Goal: Transaction & Acquisition: Obtain resource

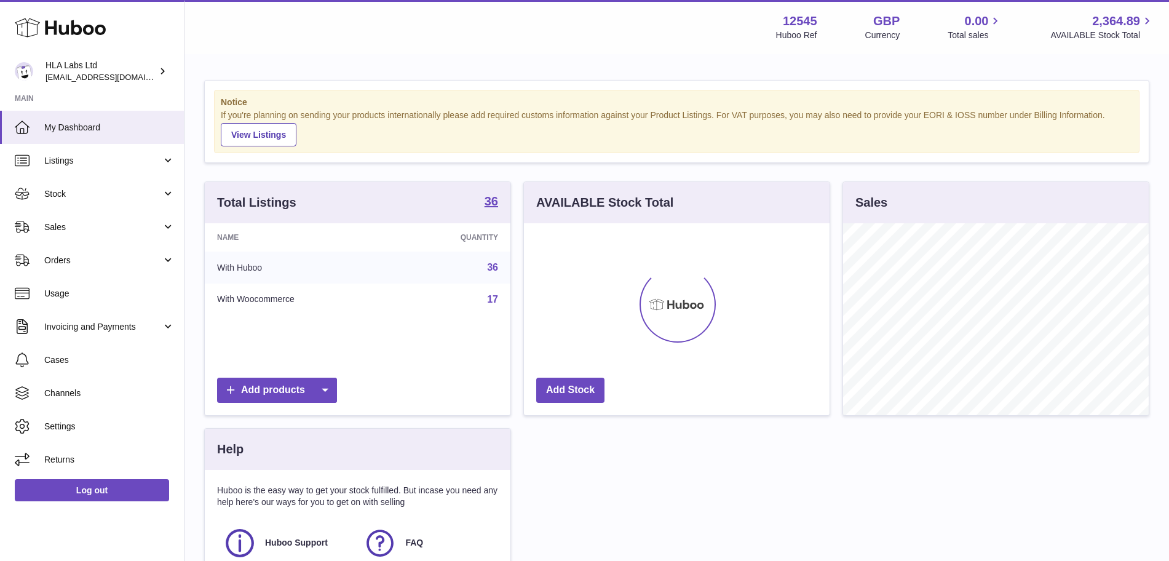
scroll to position [192, 306]
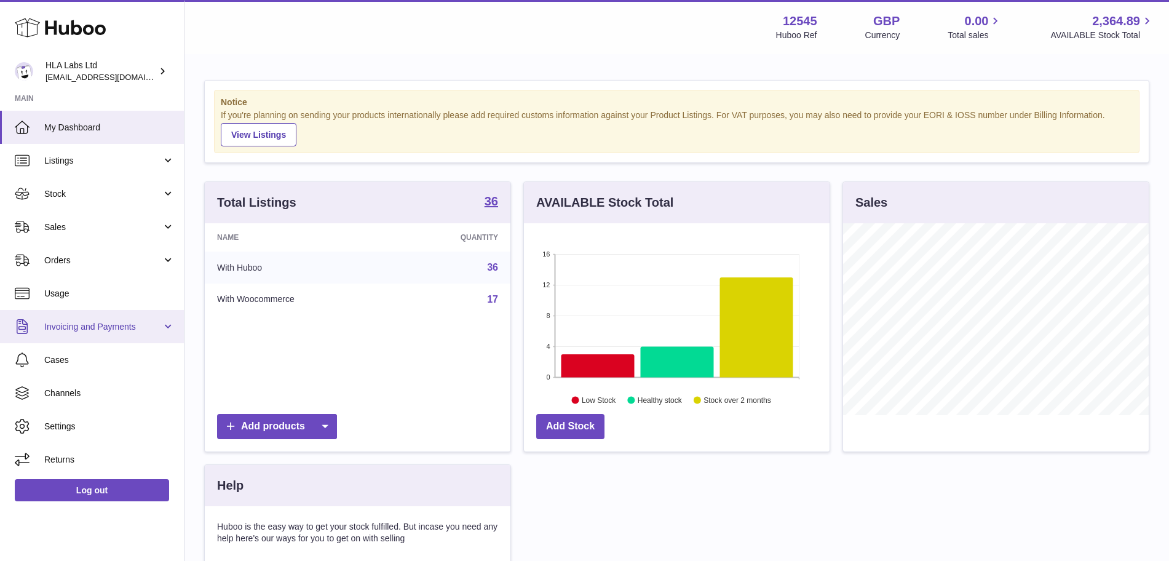
click at [122, 334] on link "Invoicing and Payments" at bounding box center [92, 326] width 184 height 33
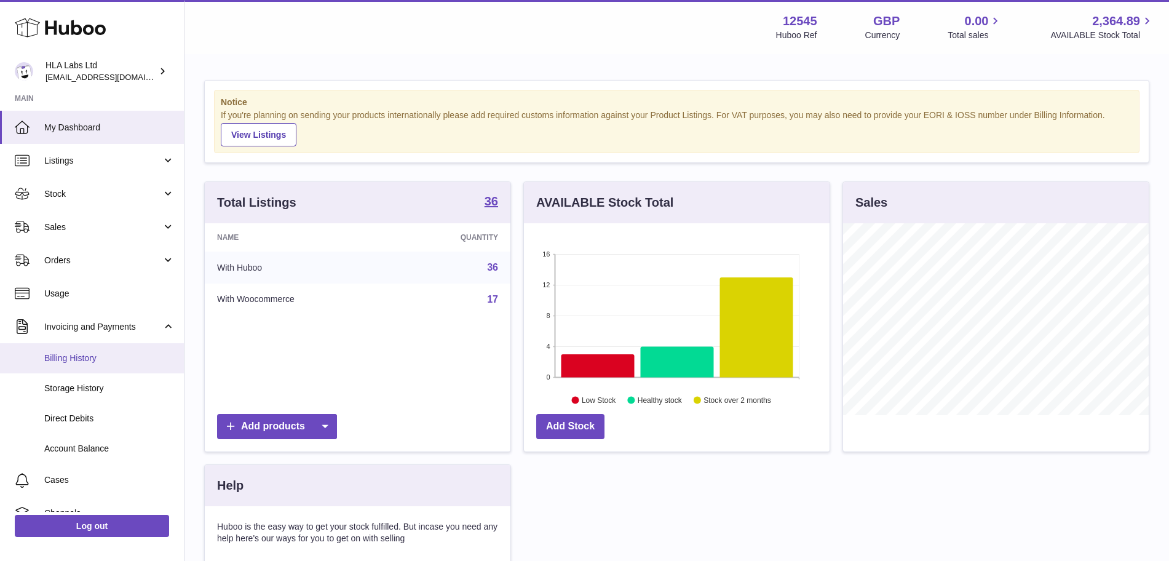
click at [95, 358] on span "Billing History" at bounding box center [109, 358] width 130 height 12
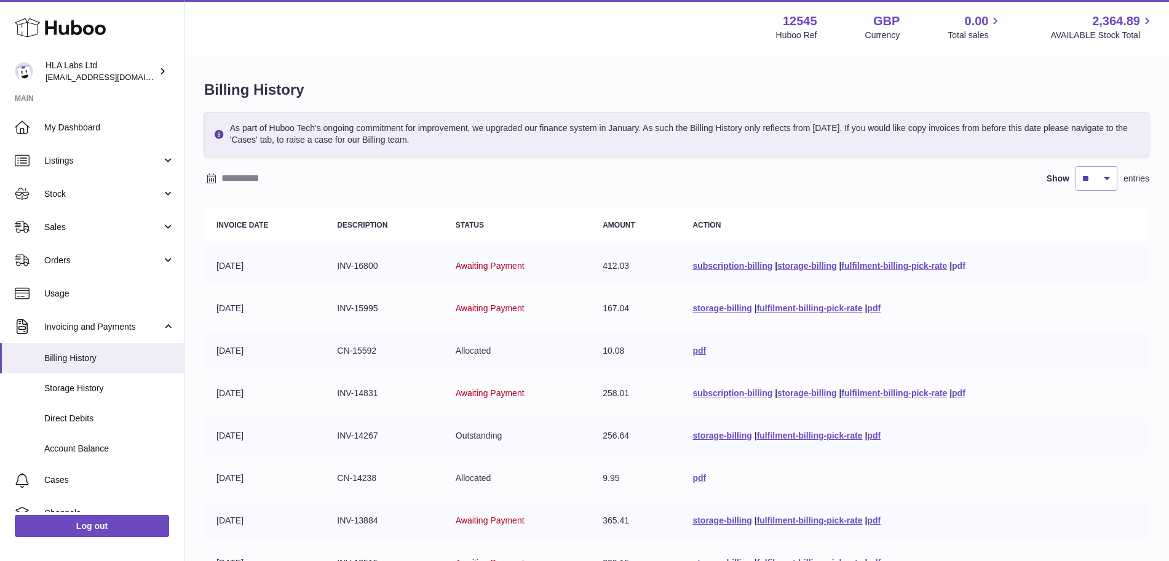
click at [963, 262] on link "pdf" at bounding box center [959, 266] width 14 height 10
click at [875, 314] on td "storage-billing | fulfilment-billing-pick-rate | pdf" at bounding box center [914, 308] width 469 height 36
click at [871, 306] on link "pdf" at bounding box center [874, 308] width 14 height 10
click at [960, 392] on link "pdf" at bounding box center [959, 393] width 14 height 10
click at [872, 432] on link "pdf" at bounding box center [874, 435] width 14 height 10
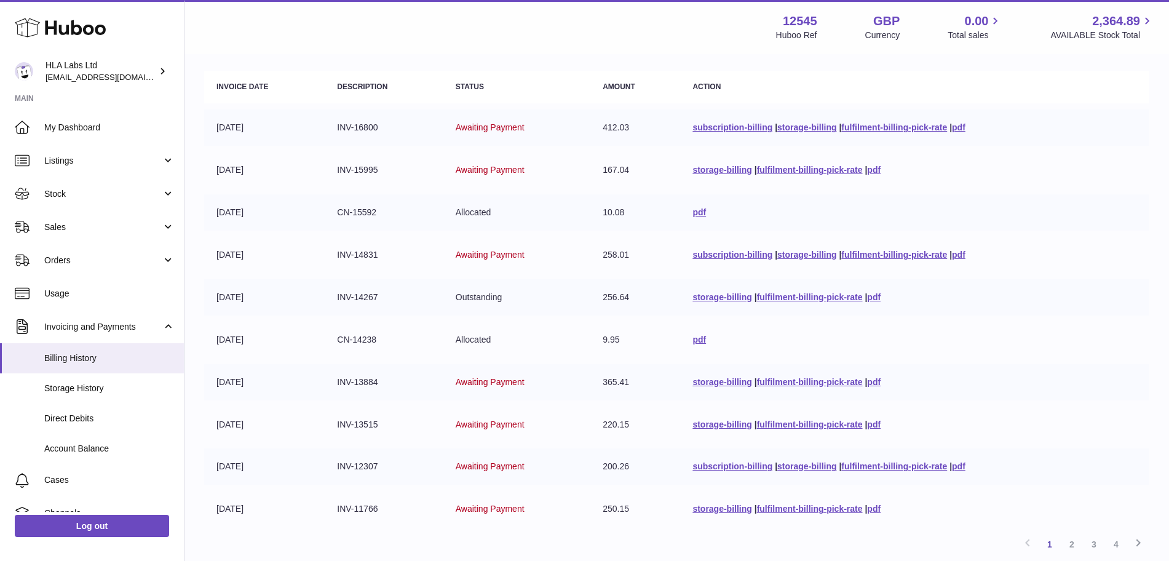
scroll to position [138, 0]
click at [876, 381] on link "pdf" at bounding box center [874, 382] width 14 height 10
click at [873, 426] on link "pdf" at bounding box center [874, 425] width 14 height 10
click at [965, 466] on link "pdf" at bounding box center [959, 467] width 14 height 10
click at [871, 507] on link "pdf" at bounding box center [874, 509] width 14 height 10
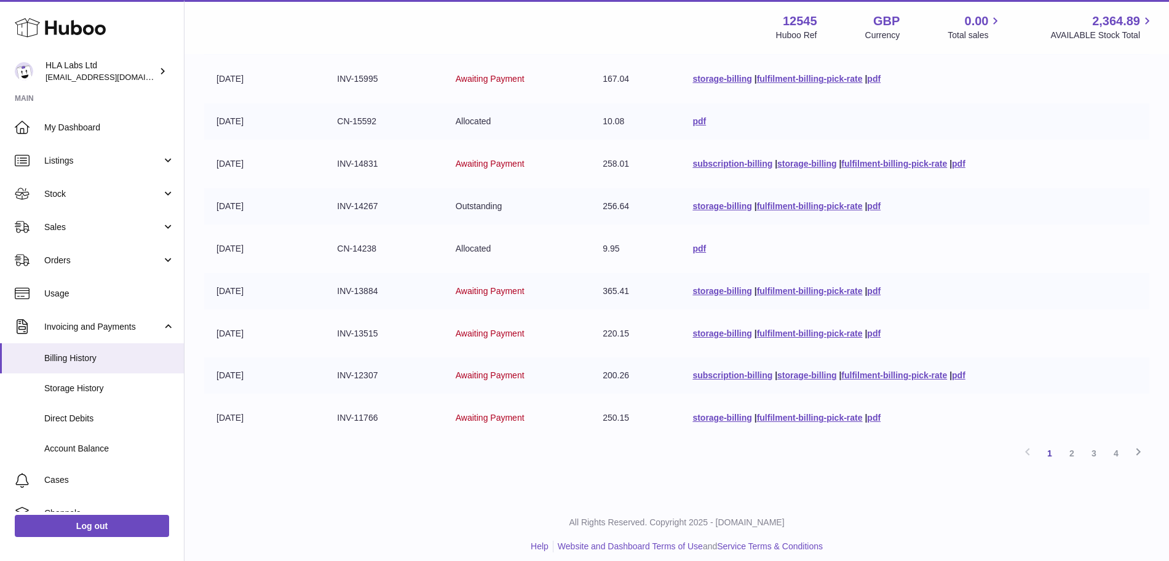
scroll to position [231, 0]
click at [1073, 457] on link "2" at bounding box center [1072, 451] width 22 height 22
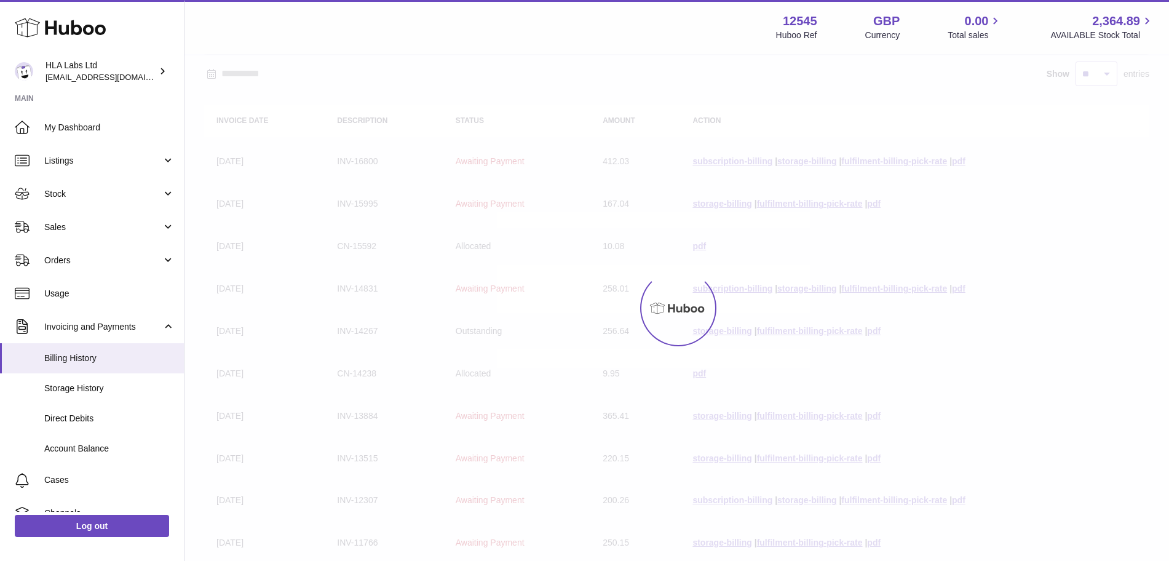
scroll to position [55, 0]
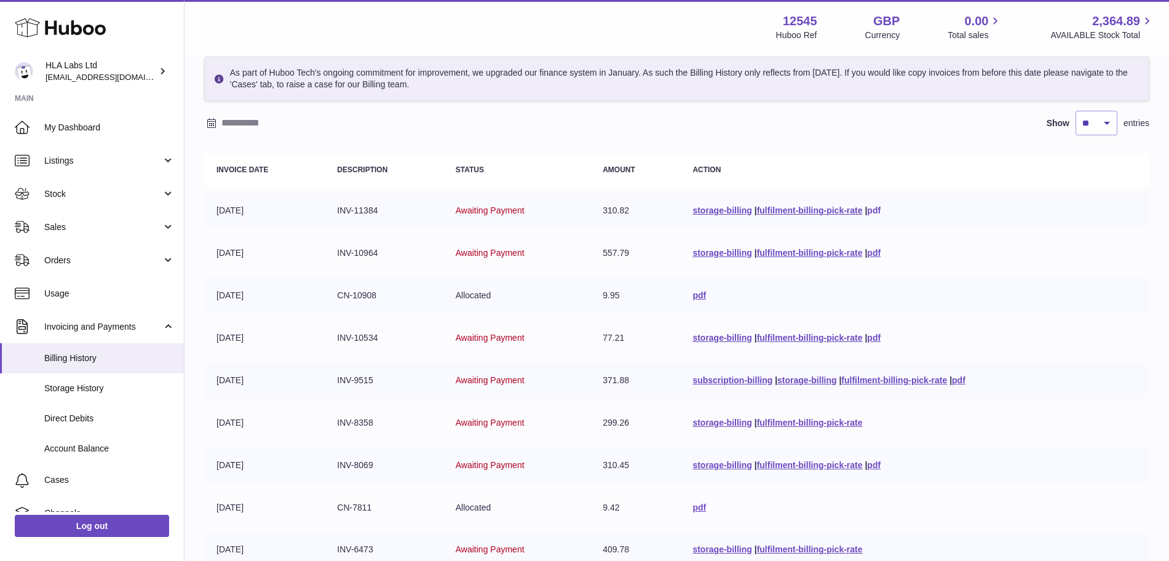
click at [874, 210] on link "pdf" at bounding box center [874, 210] width 14 height 10
click at [872, 253] on link "pdf" at bounding box center [874, 253] width 14 height 10
click at [869, 334] on link "pdf" at bounding box center [874, 338] width 14 height 10
click at [963, 377] on link "pdf" at bounding box center [959, 380] width 14 height 10
click at [874, 463] on link "pdf" at bounding box center [874, 465] width 14 height 10
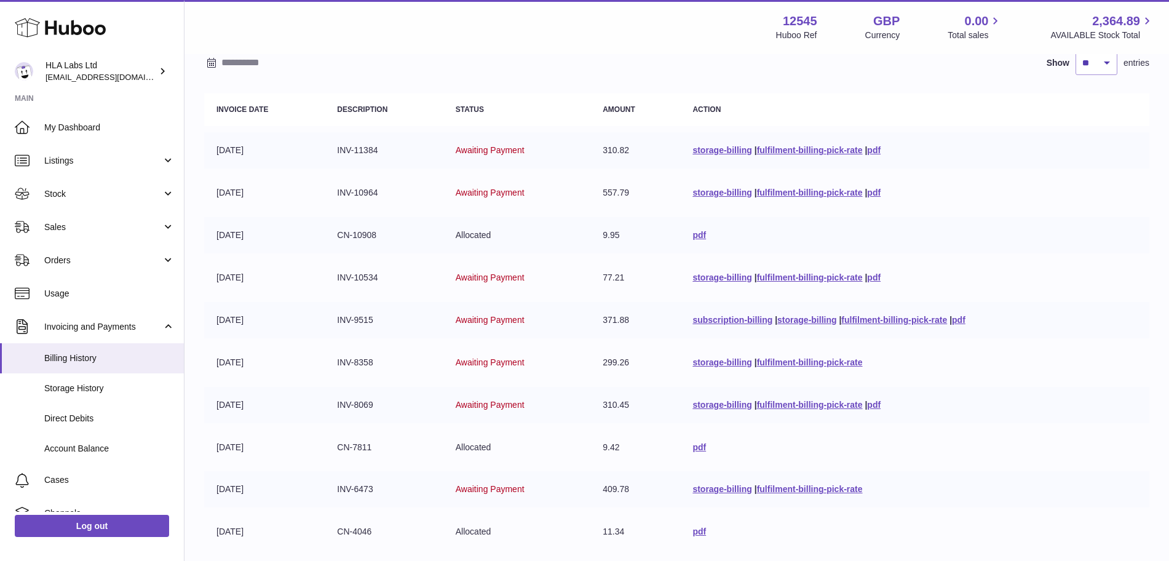
scroll to position [115, 0]
click at [848, 361] on link "fulfilment-billing-pick-rate" at bounding box center [810, 363] width 106 height 10
click at [703, 365] on link "storage-billing" at bounding box center [721, 363] width 59 height 10
drag, startPoint x: 359, startPoint y: 360, endPoint x: 237, endPoint y: 360, distance: 121.7
click at [237, 360] on tr "[DATE] INV-8358 Awaiting Payment 299.26 storage-billing | fulfilment-billing-pi…" at bounding box center [676, 363] width 945 height 36
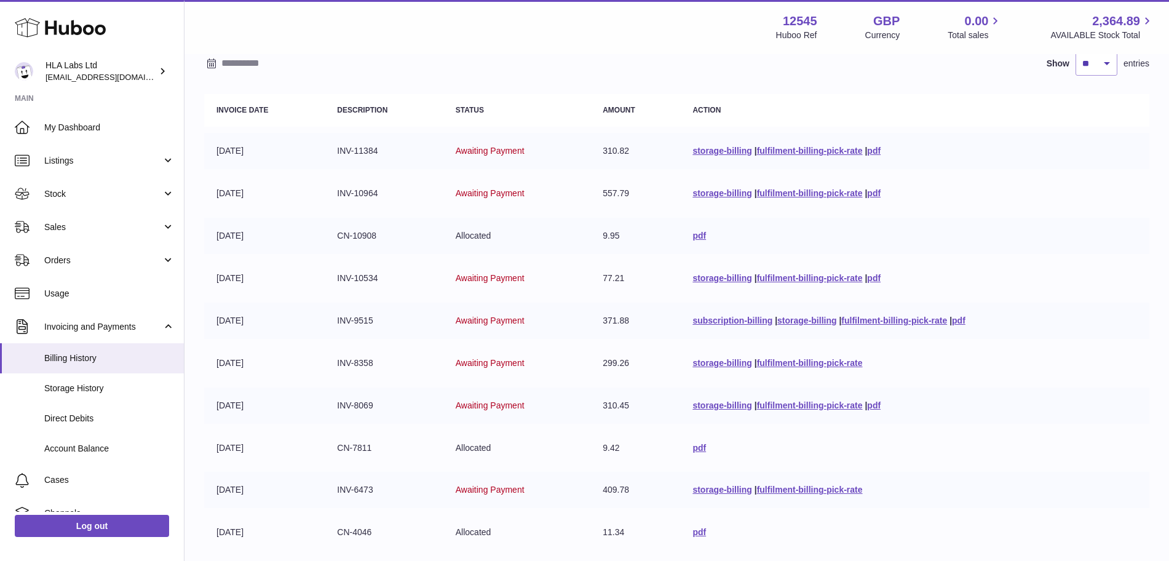
click at [237, 360] on td "[DATE]" at bounding box center [264, 363] width 120 height 36
